Goal: Information Seeking & Learning: Compare options

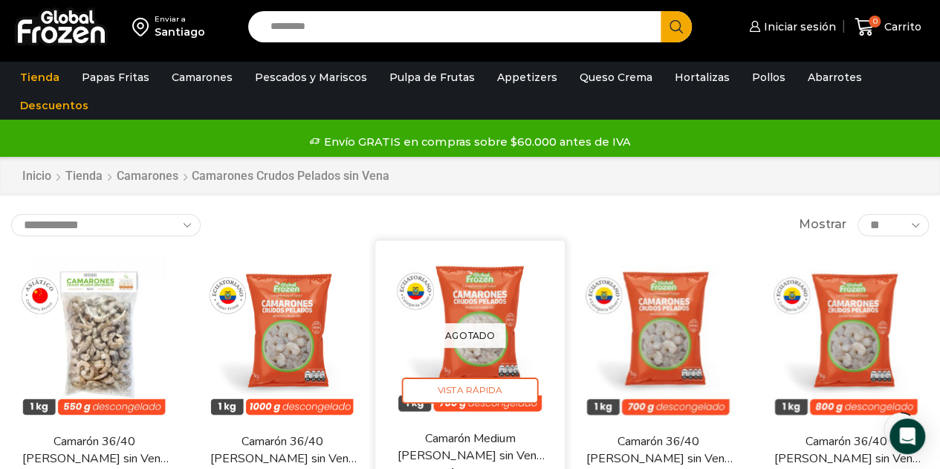
scroll to position [149, 0]
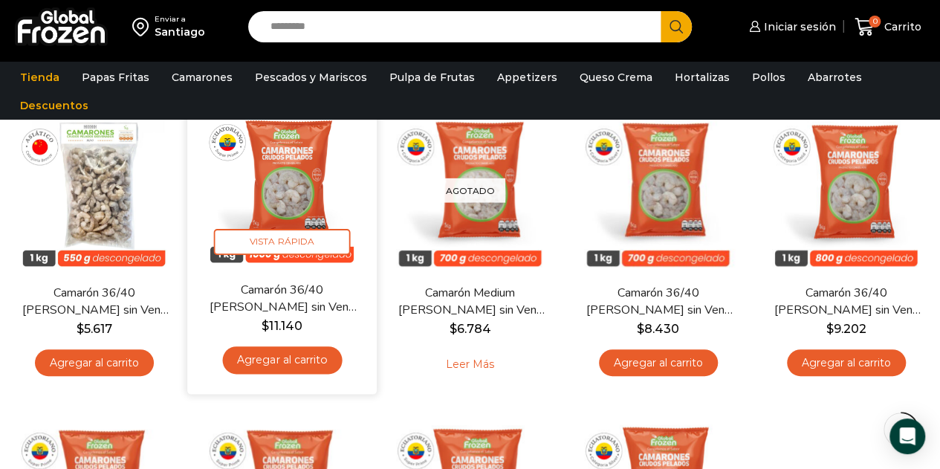
click at [279, 272] on div "En stock Vista Rápida Camarón 36/40 Crudo Pelado sin Vena – Super Prime – Caja …" at bounding box center [281, 242] width 167 height 279
click at [287, 296] on link "Camarón 36/40 [PERSON_NAME] sin Vena – Super Prime – Caja 10 kg" at bounding box center [282, 298] width 150 height 35
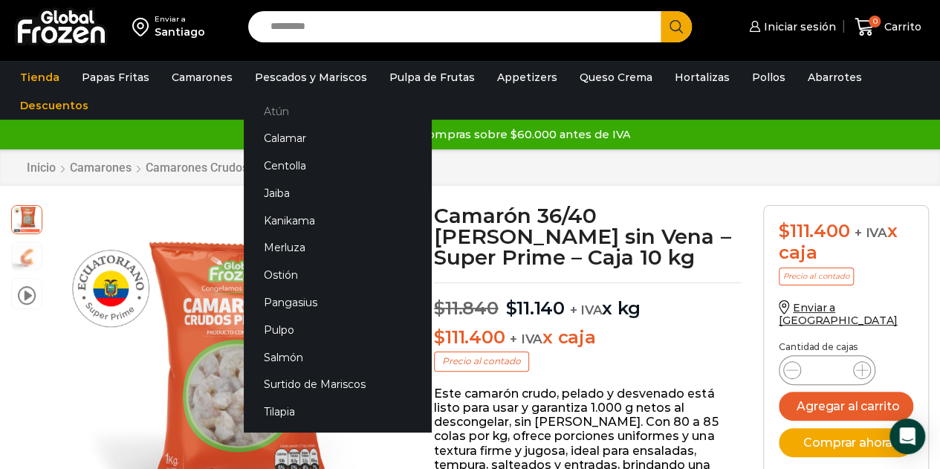
click at [259, 117] on link "Atún" at bounding box center [337, 110] width 187 height 27
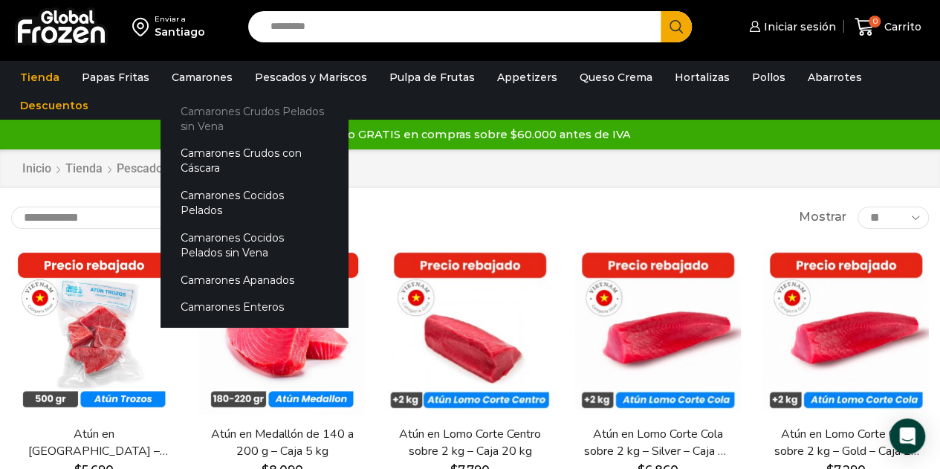
click at [199, 115] on link "Camarones Crudos Pelados sin Vena" at bounding box center [254, 118] width 187 height 42
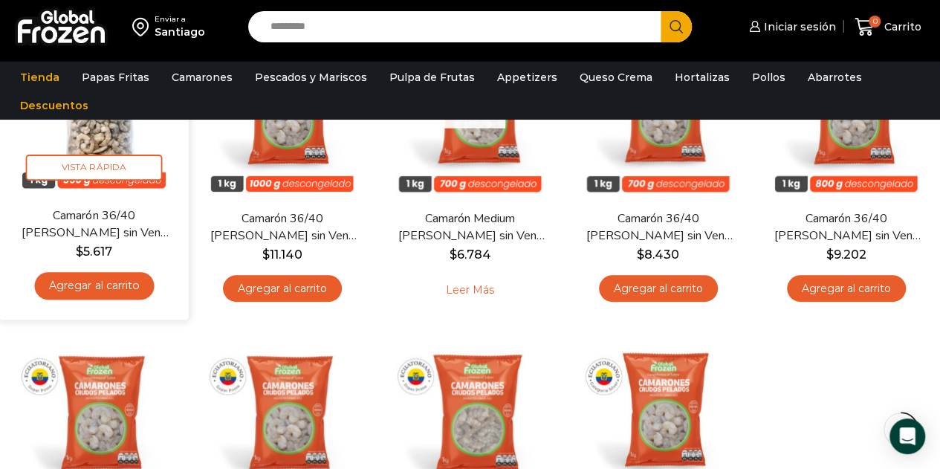
scroll to position [74, 0]
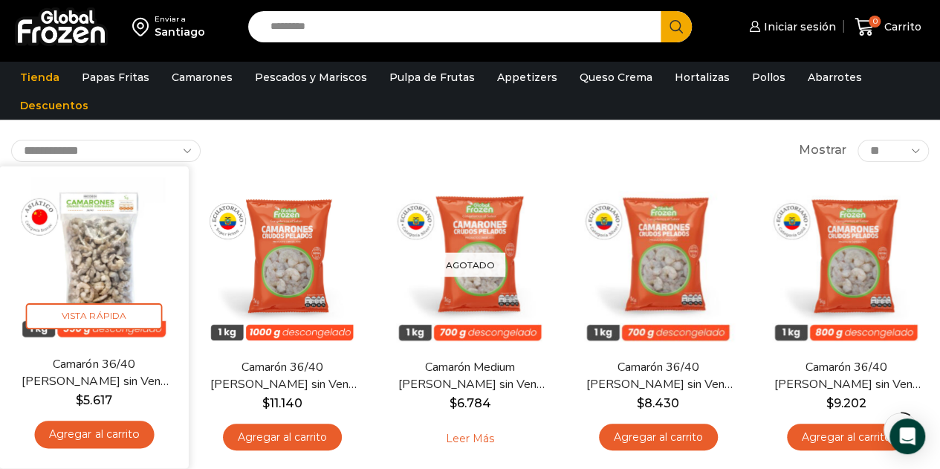
click at [91, 252] on img at bounding box center [93, 260] width 167 height 167
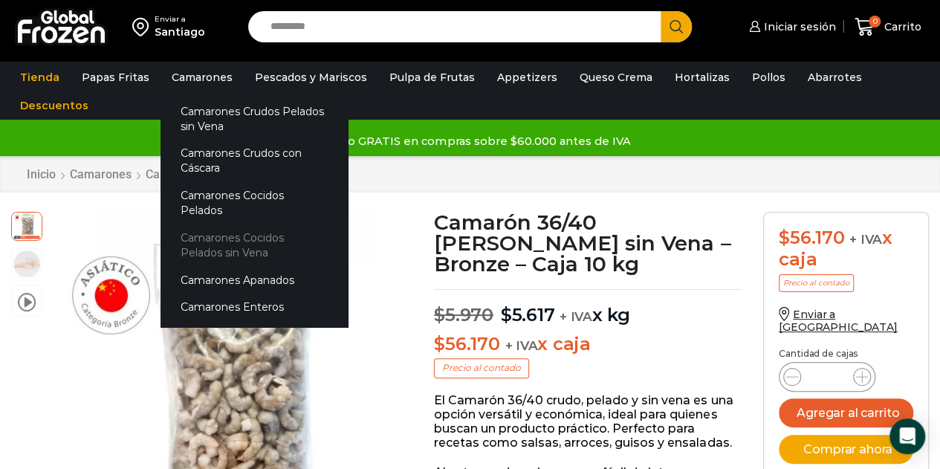
click at [220, 224] on link "Camarones Cocidos Pelados sin Vena" at bounding box center [254, 245] width 187 height 42
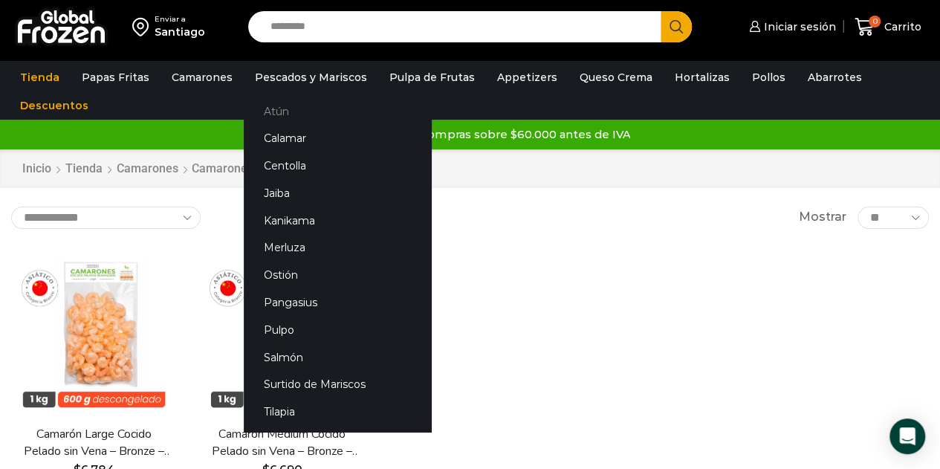
click at [272, 111] on link "Atún" at bounding box center [337, 110] width 187 height 27
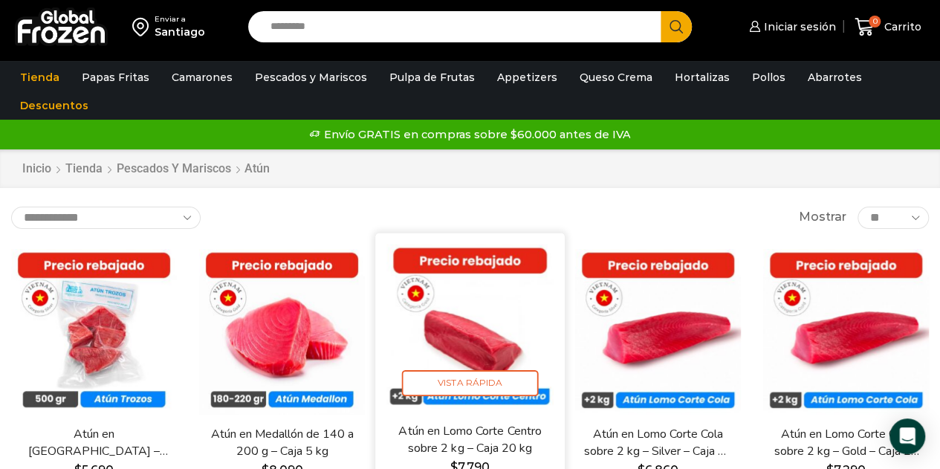
click at [502, 273] on img at bounding box center [469, 327] width 167 height 167
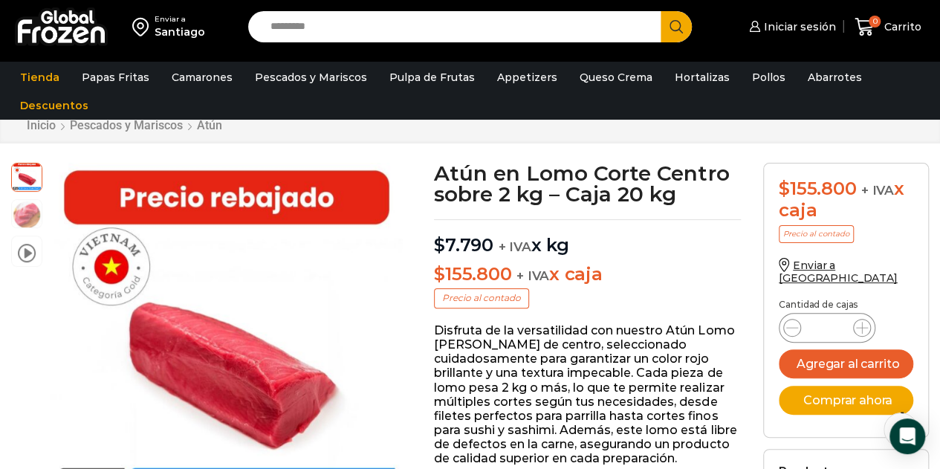
scroll to position [47, 0]
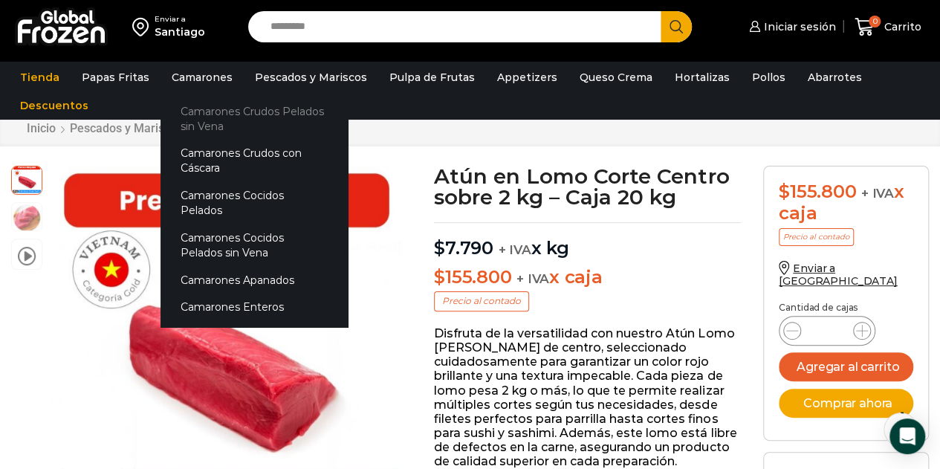
click at [201, 114] on link "Camarones Crudos Pelados sin Vena" at bounding box center [254, 118] width 187 height 42
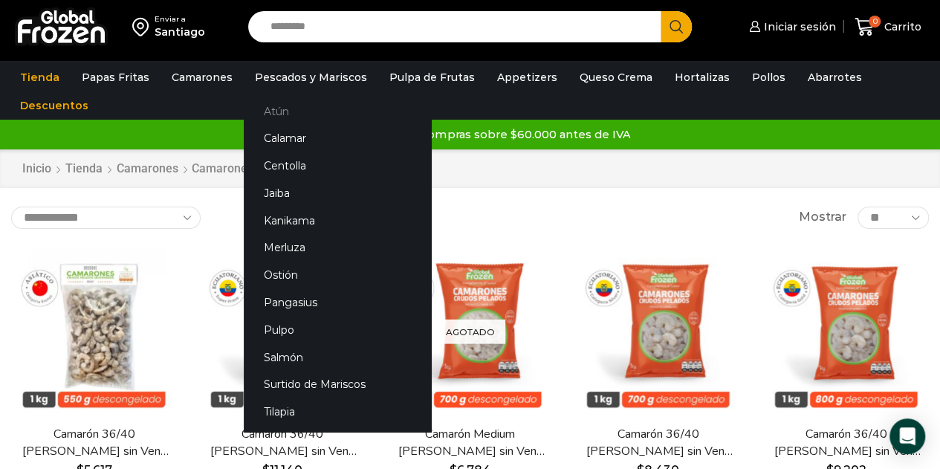
click at [274, 112] on link "Atún" at bounding box center [337, 110] width 187 height 27
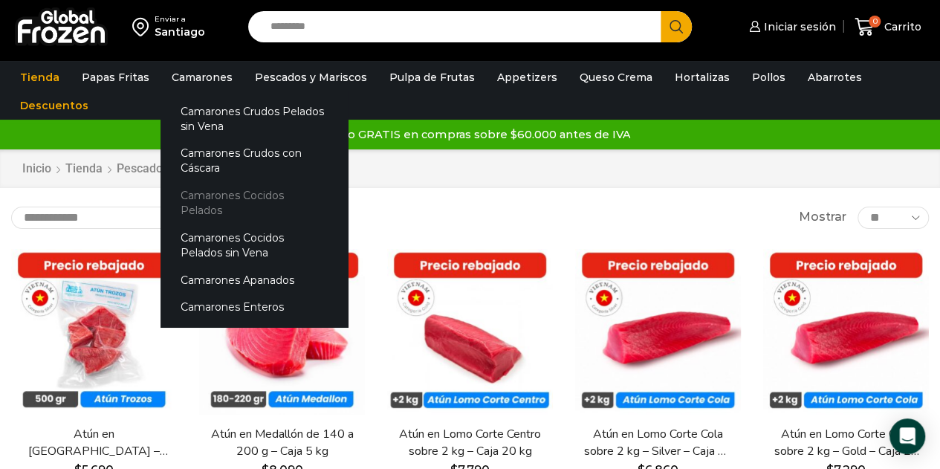
click at [236, 197] on link "Camarones Cocidos Pelados" at bounding box center [254, 203] width 187 height 42
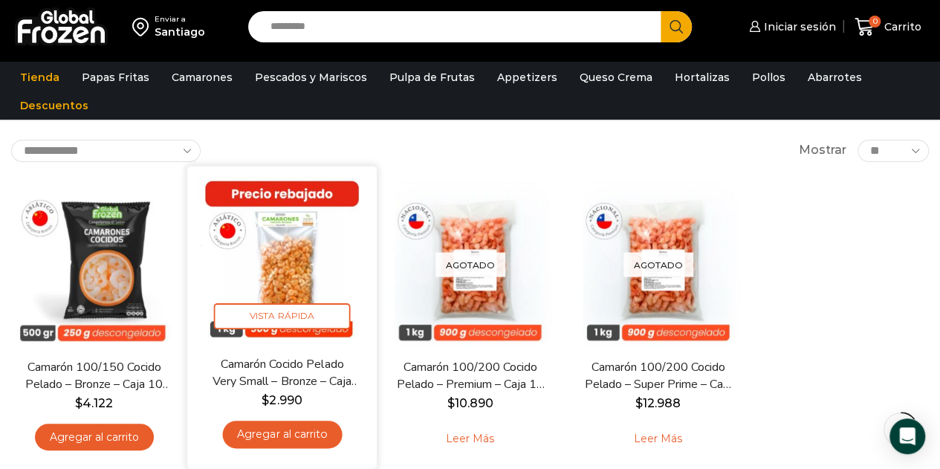
scroll to position [149, 0]
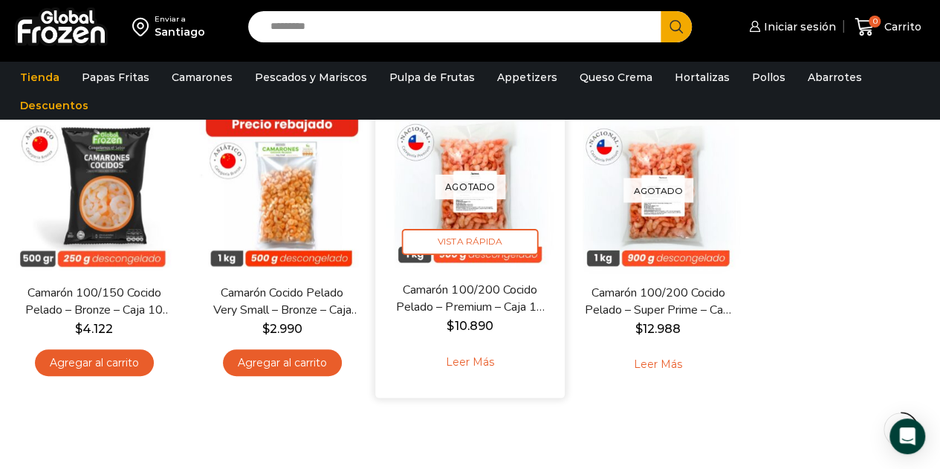
click at [479, 292] on link "Camarón 100/200 Cocido Pelado – Premium – Caja 10 kg" at bounding box center [470, 298] width 150 height 35
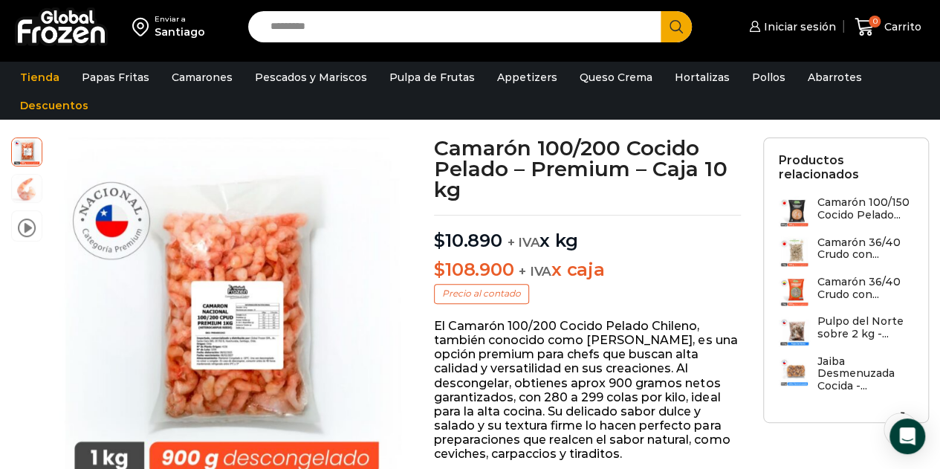
scroll to position [1, 0]
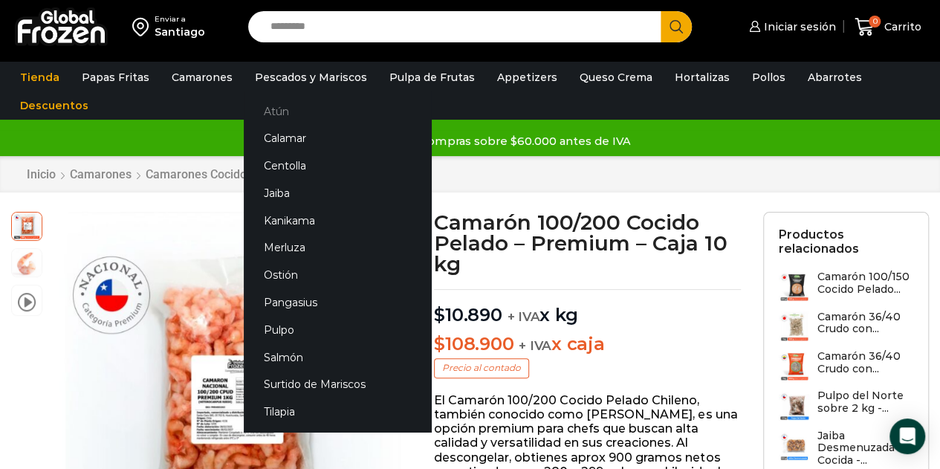
click at [273, 109] on link "Atún" at bounding box center [337, 110] width 187 height 27
